Goal: Transaction & Acquisition: Purchase product/service

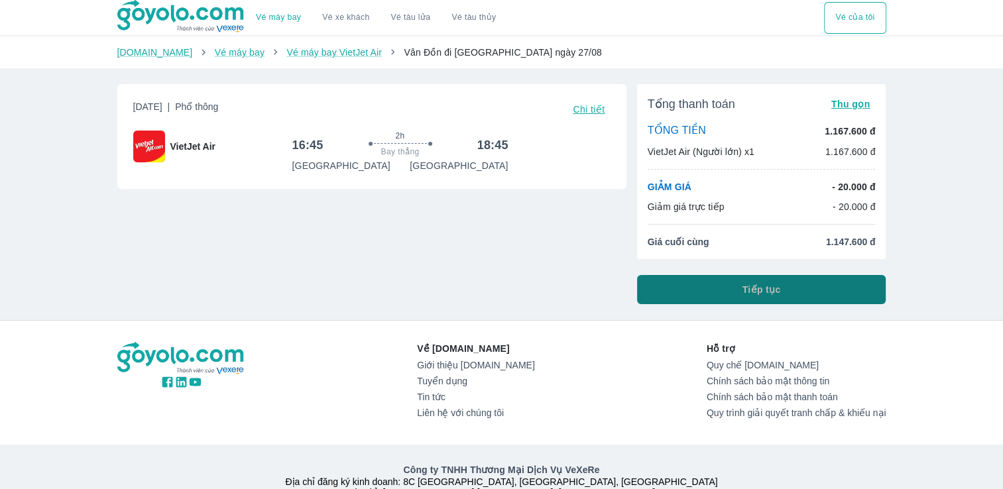
click at [721, 286] on button "Tiếp tục" at bounding box center [761, 289] width 249 height 29
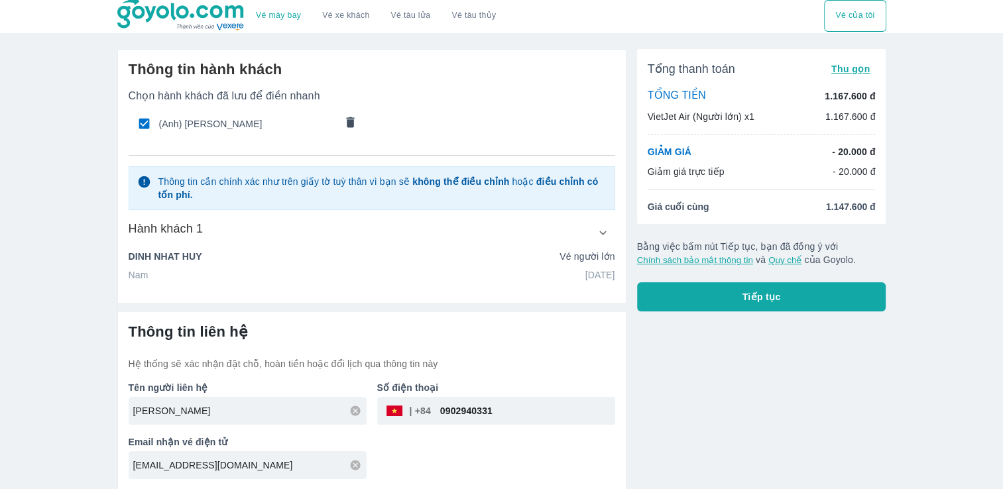
scroll to position [3, 0]
click at [599, 226] on icon "button" at bounding box center [603, 232] width 14 height 14
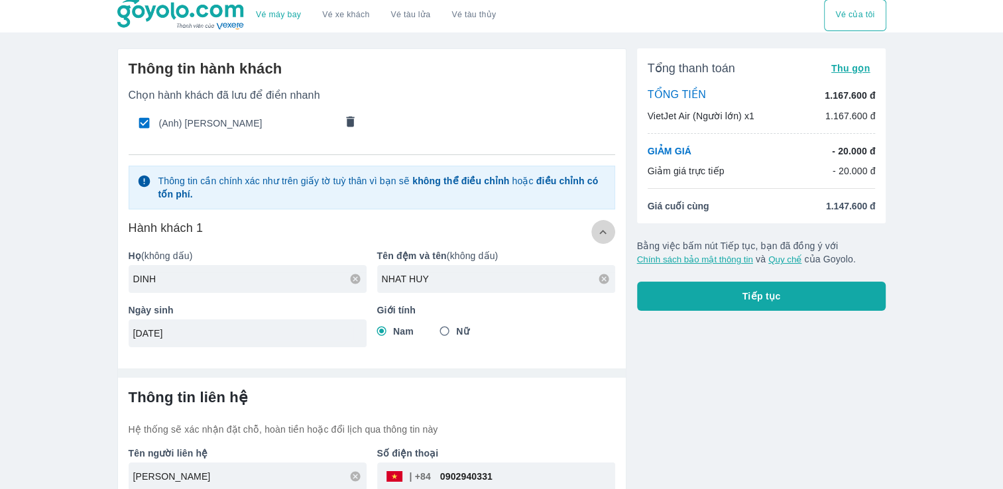
click at [599, 226] on icon "button" at bounding box center [603, 232] width 14 height 14
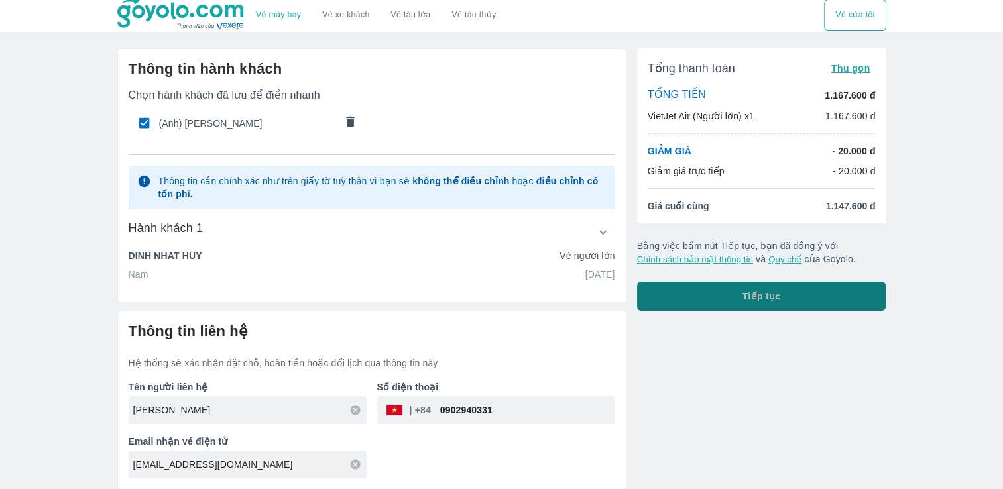
click at [724, 294] on button "Tiếp tục" at bounding box center [761, 296] width 249 height 29
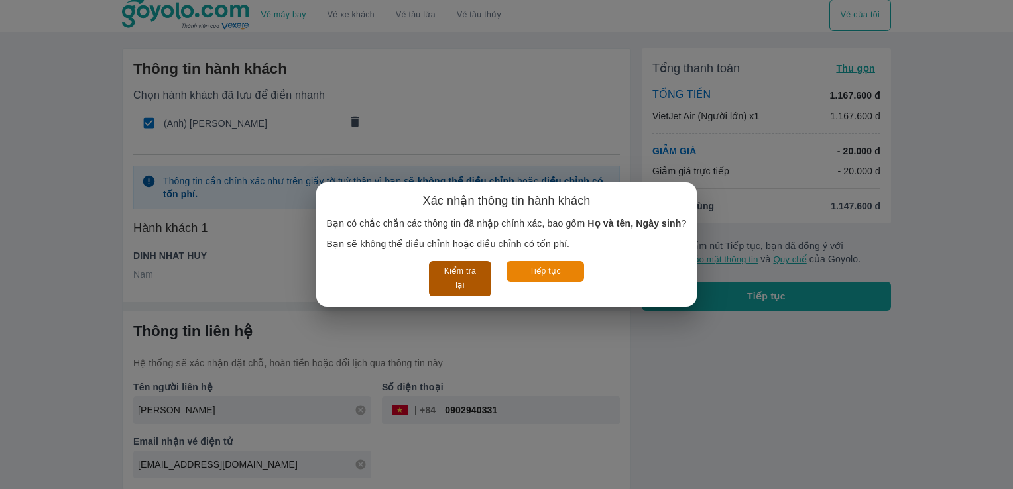
click at [457, 288] on button "Kiểm tra lại" at bounding box center [460, 278] width 62 height 35
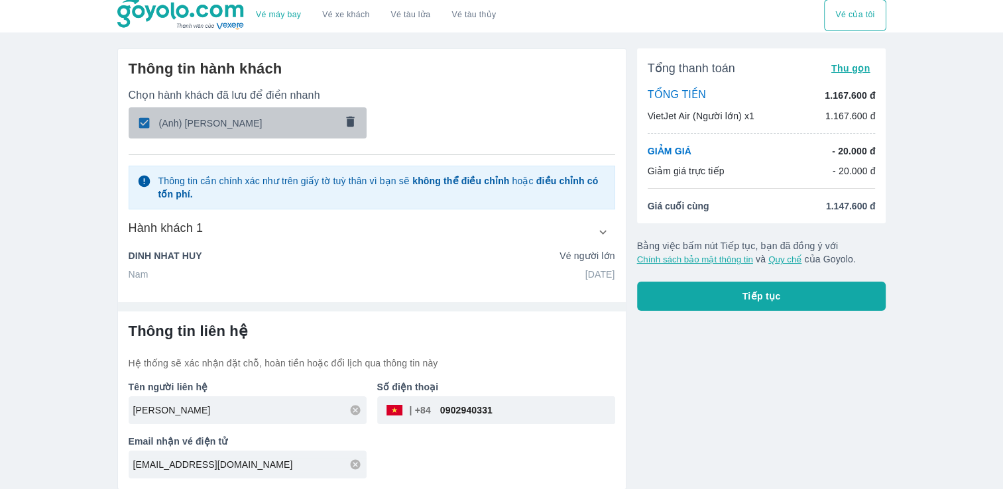
click at [228, 131] on div "(Anh) [PERSON_NAME]" at bounding box center [248, 122] width 239 height 31
checkbox input "false"
radio input "false"
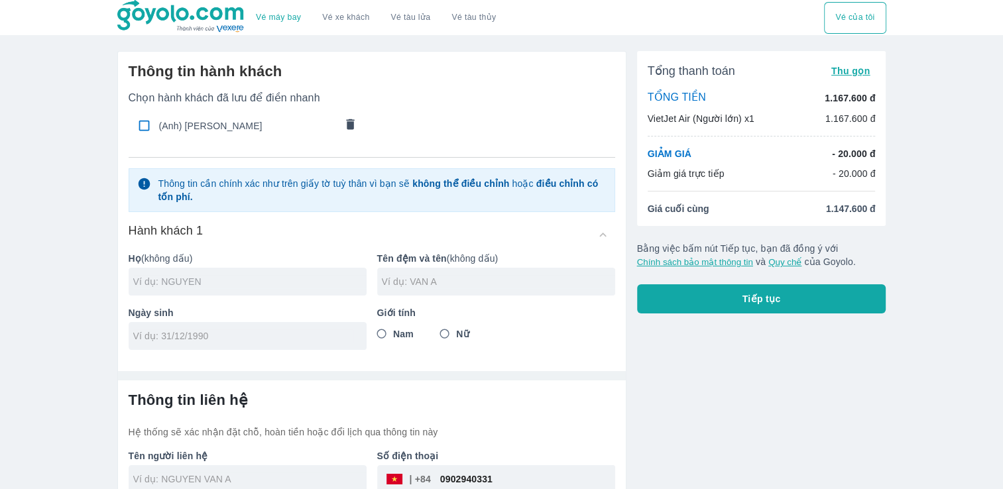
click at [204, 277] on input "text" at bounding box center [249, 281] width 233 height 13
type input "DINH"
type input "NHAT HUY"
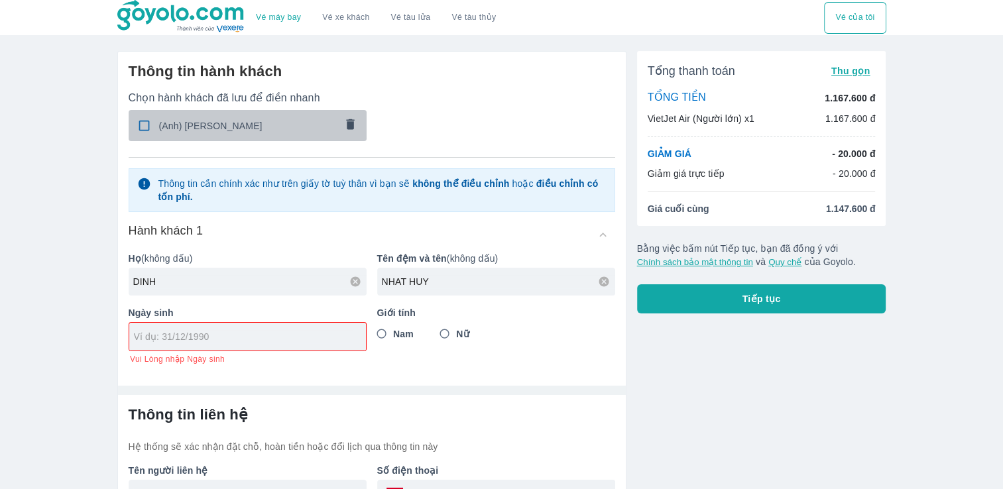
click at [141, 129] on input "checkbox" at bounding box center [144, 126] width 26 height 26
checkbox input "true"
type input "[DATE]"
radio input "true"
type input "[PERSON_NAME]"
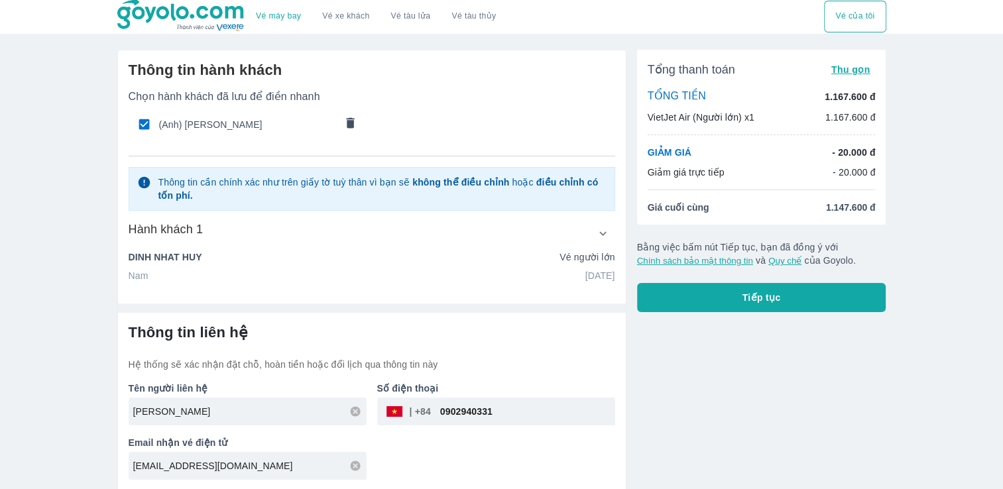
scroll to position [3, 0]
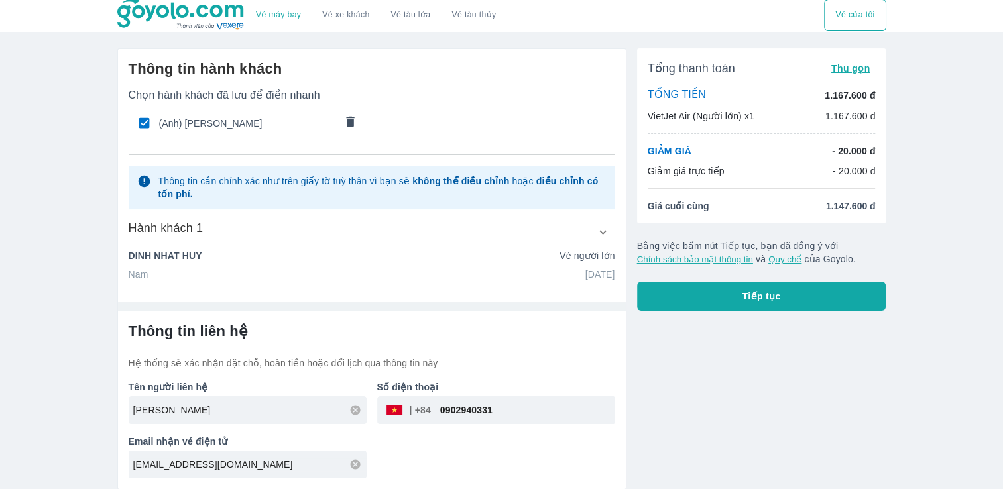
click at [788, 255] on button "Quy chế" at bounding box center [784, 259] width 33 height 10
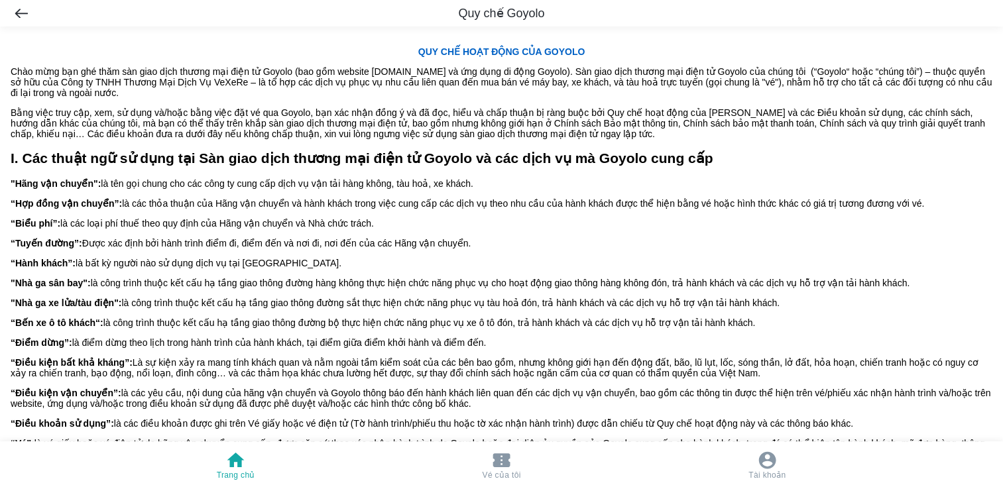
click at [768, 288] on span ""Nhà ga sân bay": là công trình thuộc kết cấu hạ tầng giao thông đường hàng khô…" at bounding box center [460, 283] width 899 height 11
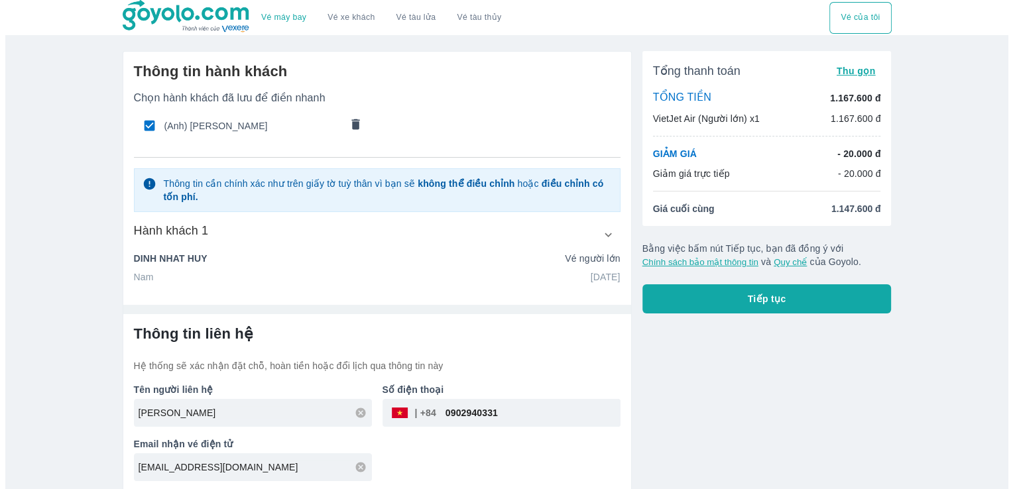
scroll to position [3, 0]
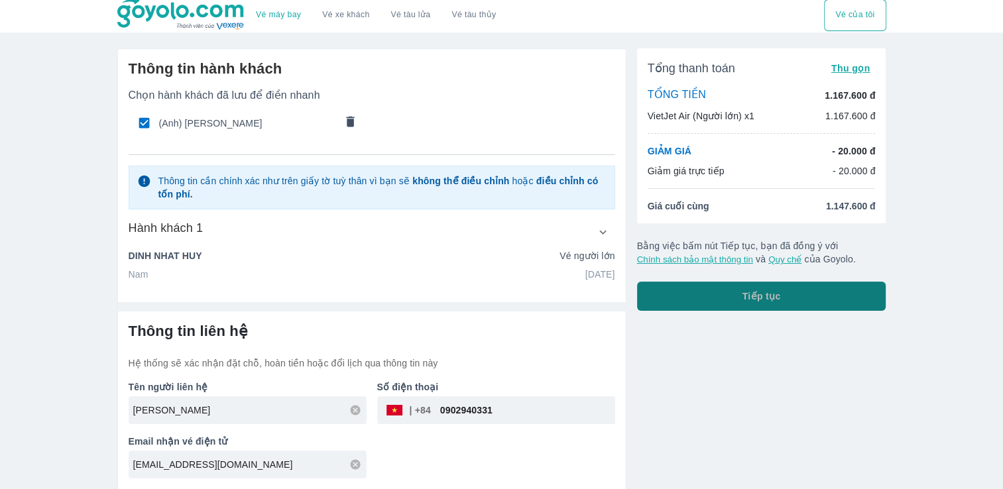
click at [755, 292] on span "Tiếp tục" at bounding box center [761, 296] width 38 height 13
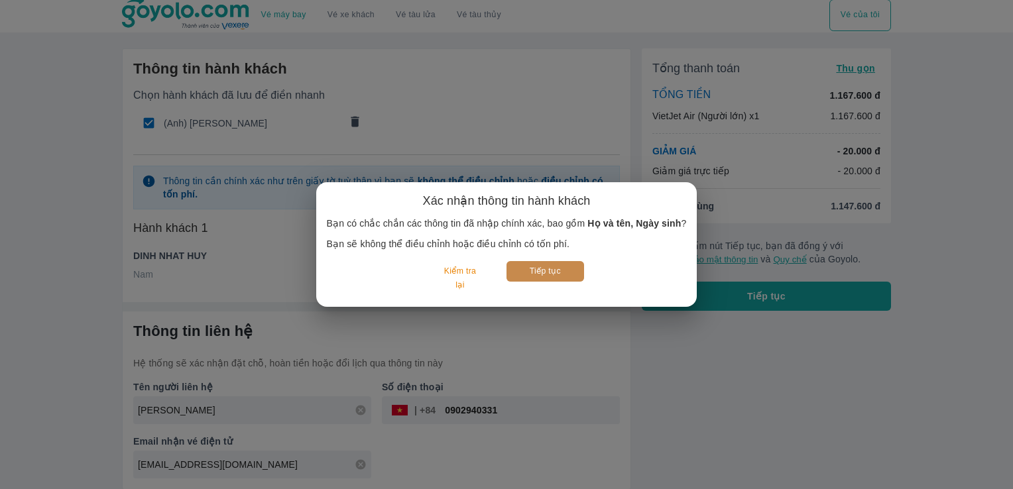
click at [548, 274] on button "Tiếp tục" at bounding box center [545, 271] width 78 height 21
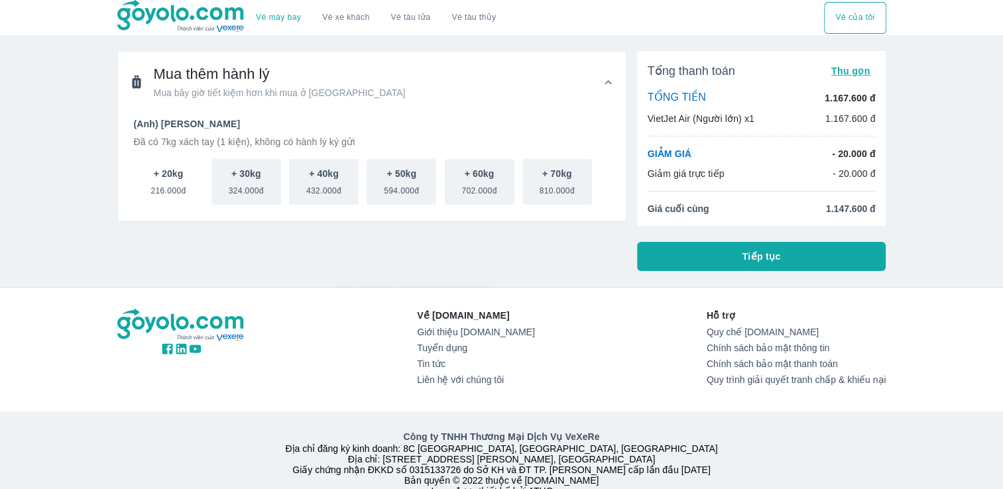
click at [176, 179] on p "+ 20kg" at bounding box center [169, 173] width 30 height 13
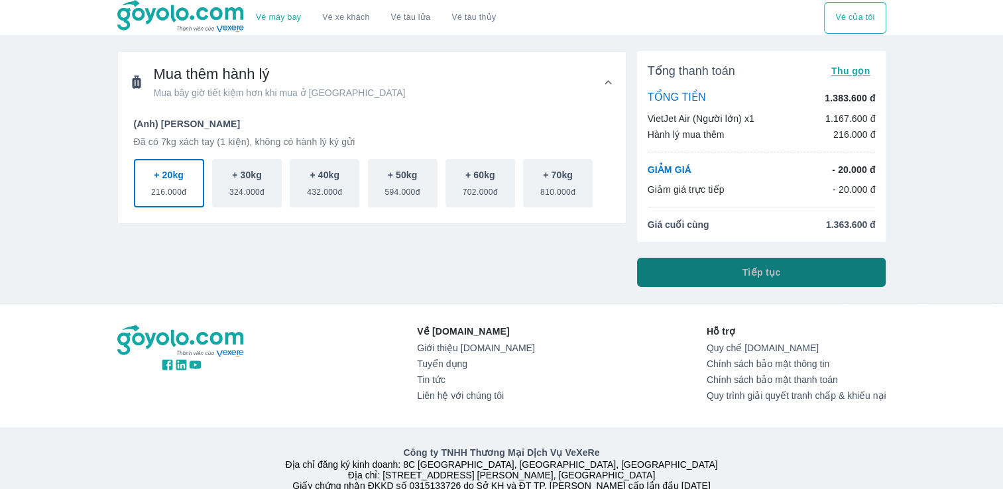
click at [708, 274] on button "Tiếp tục" at bounding box center [761, 272] width 249 height 29
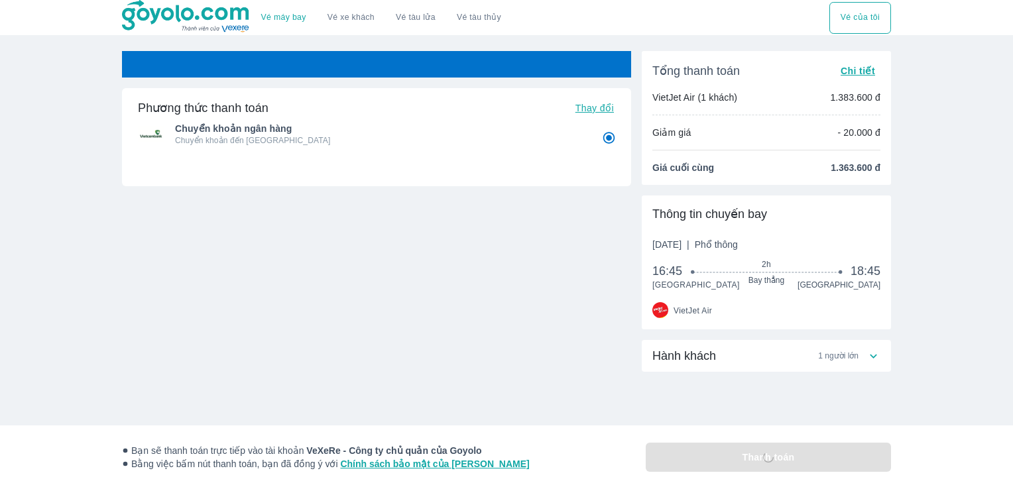
radio input "false"
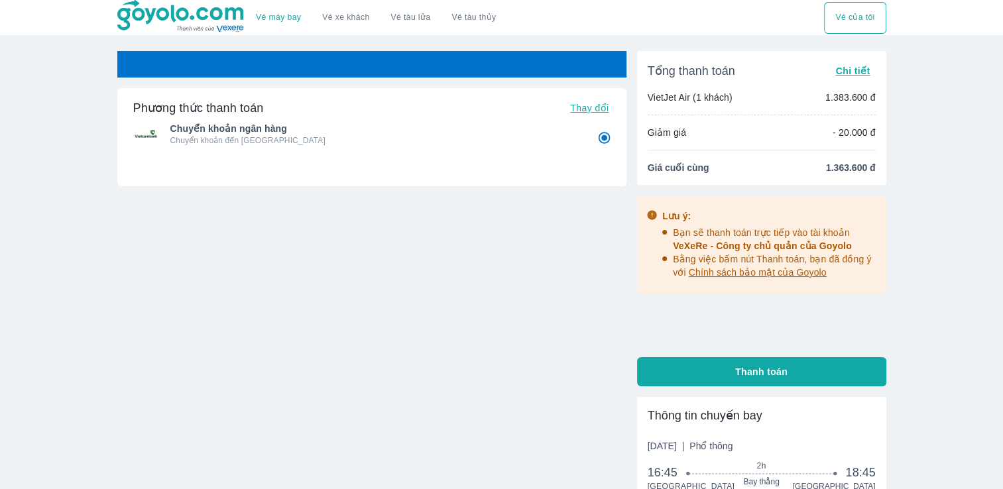
radio input "false"
